Goal: Information Seeking & Learning: Learn about a topic

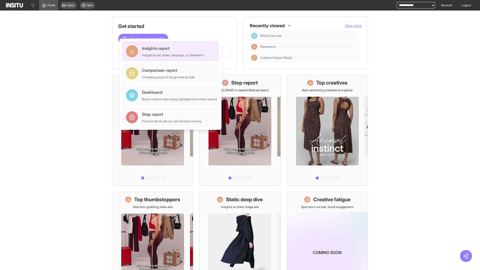
click at [172, 51] on div "Insights report Insights by ad, adset, campaign, or placement" at bounding box center [173, 51] width 62 height 12
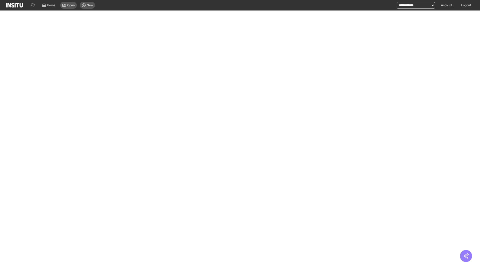
select select "**"
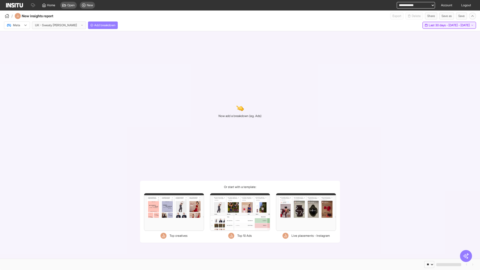
click at [438, 25] on span "Last 30 days - [DATE] - [DATE]" at bounding box center [449, 25] width 41 height 4
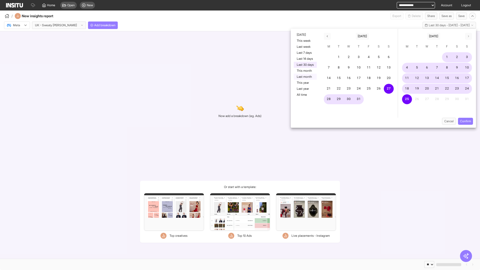
click at [305, 77] on button "Last month" at bounding box center [305, 77] width 23 height 6
